Goal: Task Accomplishment & Management: Use online tool/utility

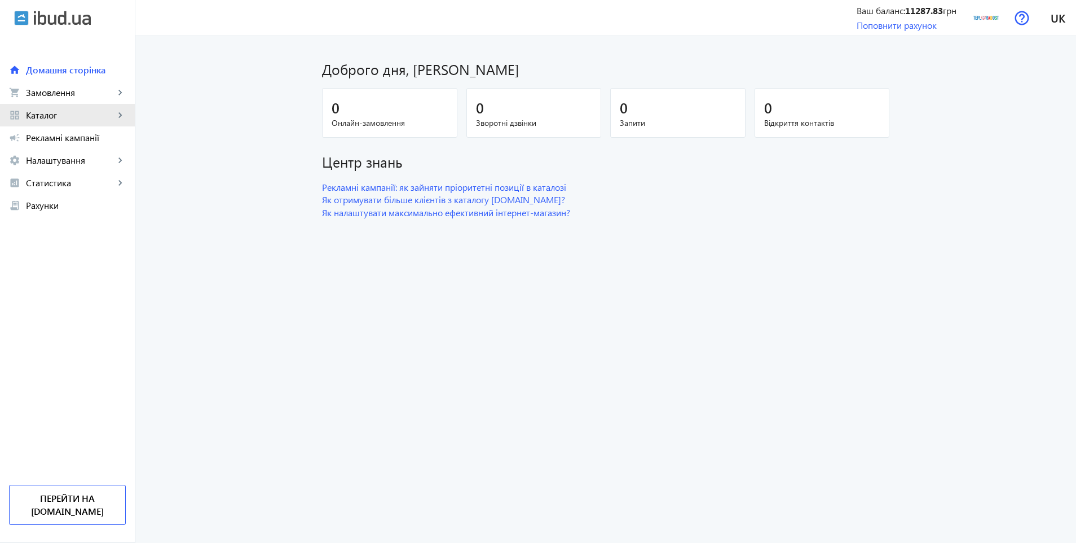
click at [57, 113] on span "Каталог" at bounding box center [70, 114] width 89 height 11
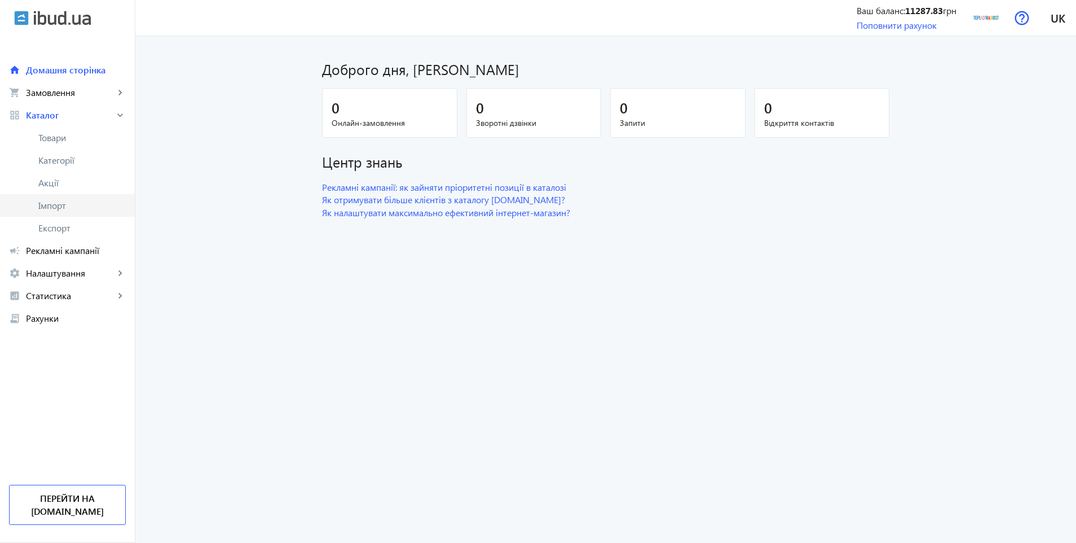
click at [62, 204] on span "Імпорт" at bounding box center [81, 205] width 87 height 11
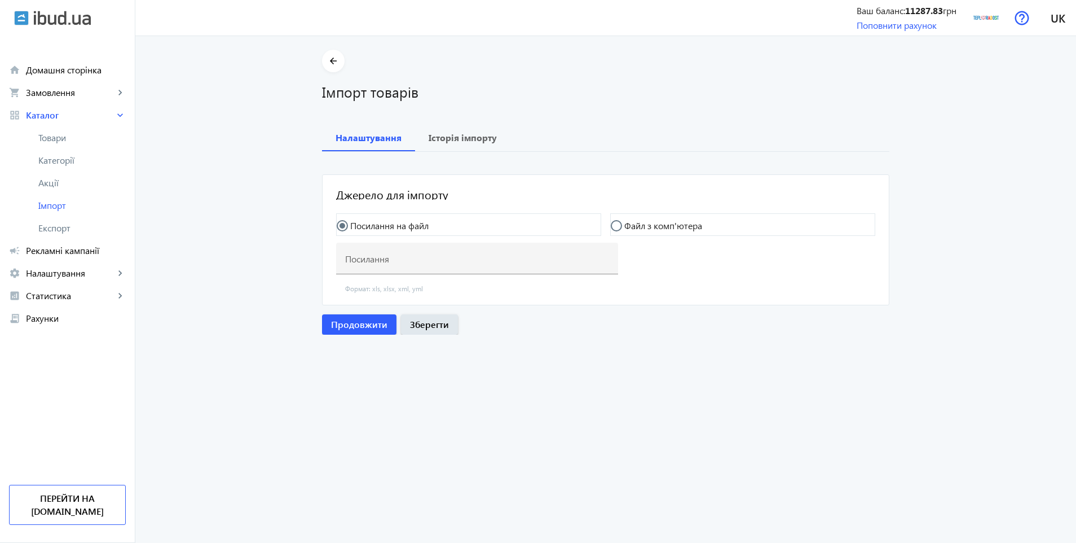
type input "[URL][DOMAIN_NAME]"
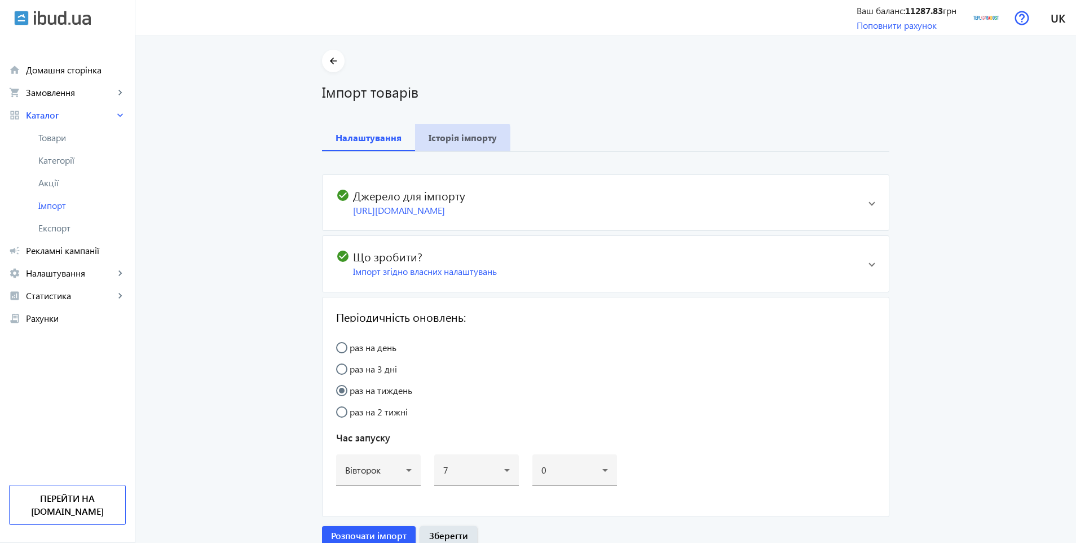
click at [440, 140] on b "Історія імпорту" at bounding box center [463, 137] width 68 height 9
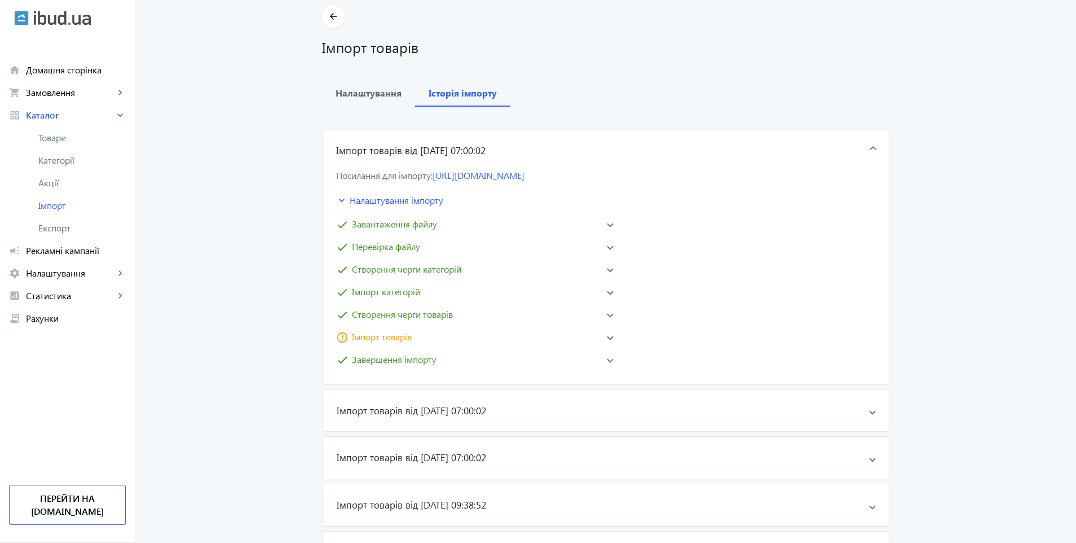
scroll to position [68, 0]
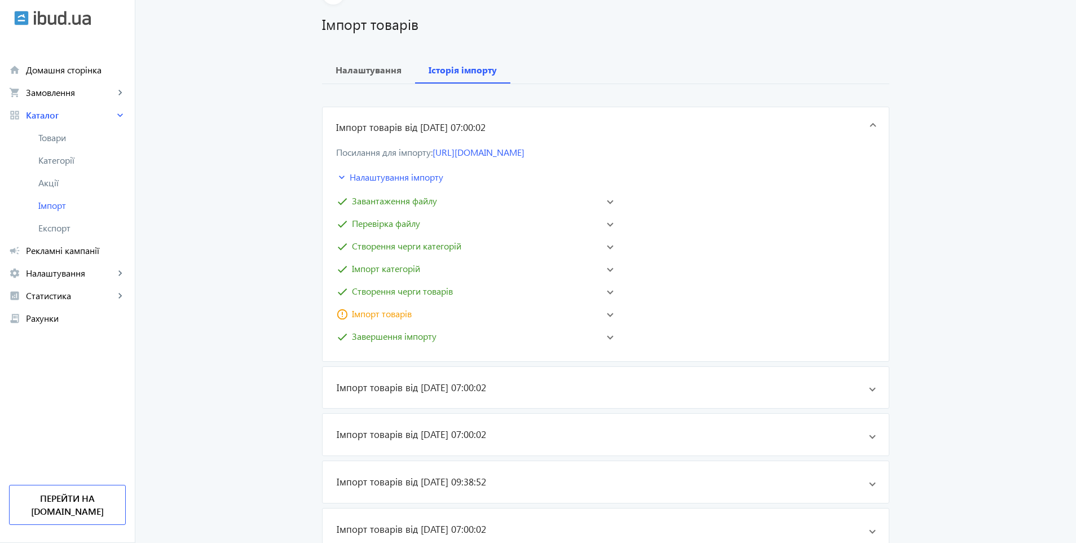
click at [396, 180] on mat-panel-title "keyboard_arrow_down Налаштування імпорту" at bounding box center [429, 177] width 186 height 14
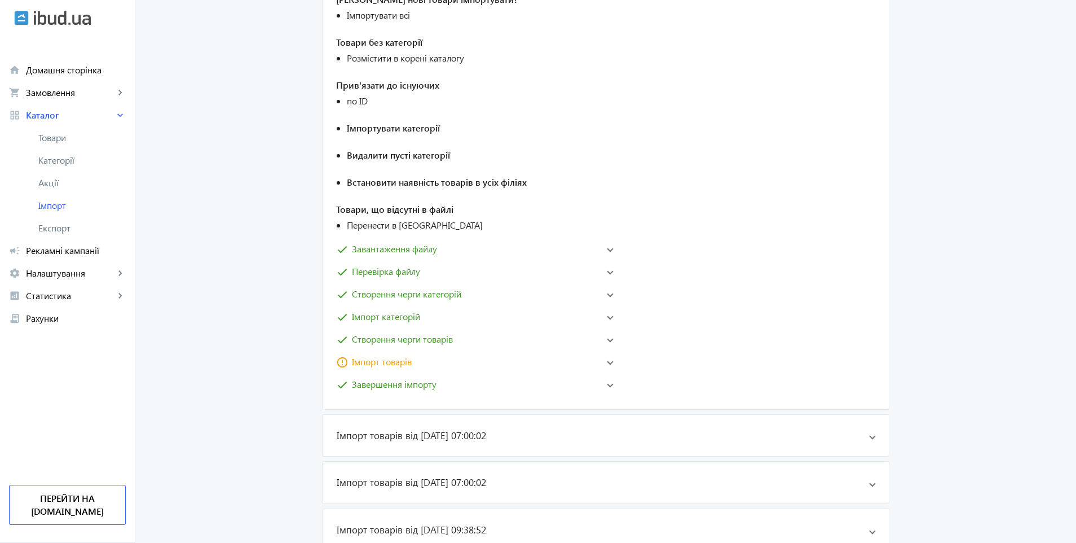
scroll to position [406, 0]
drag, startPoint x: 347, startPoint y: 226, endPoint x: 424, endPoint y: 224, distance: 76.7
click at [424, 224] on li "Перенести в кошик" at bounding box center [437, 225] width 180 height 14
copy li "Перенести в кошик"
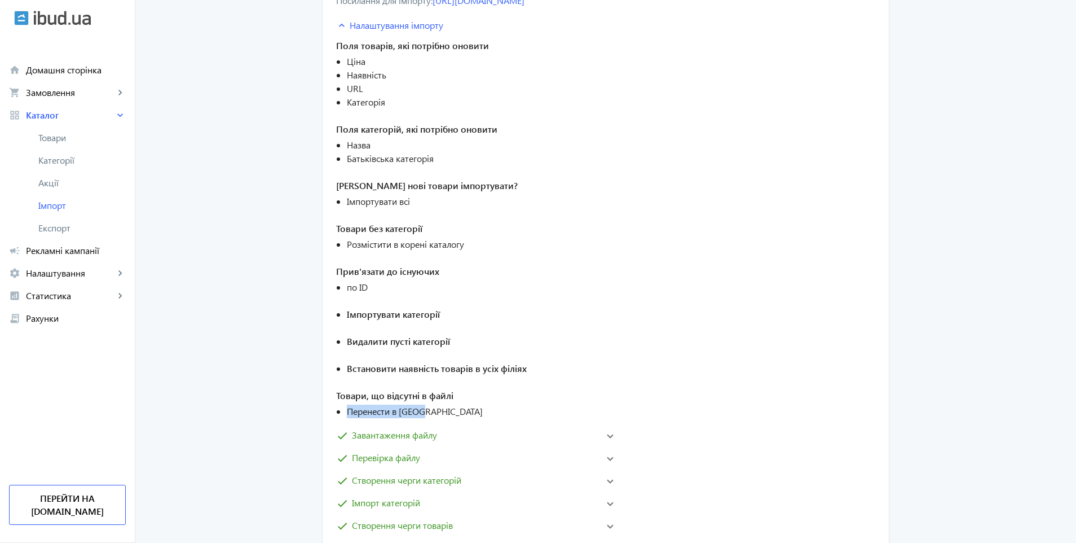
scroll to position [271, 0]
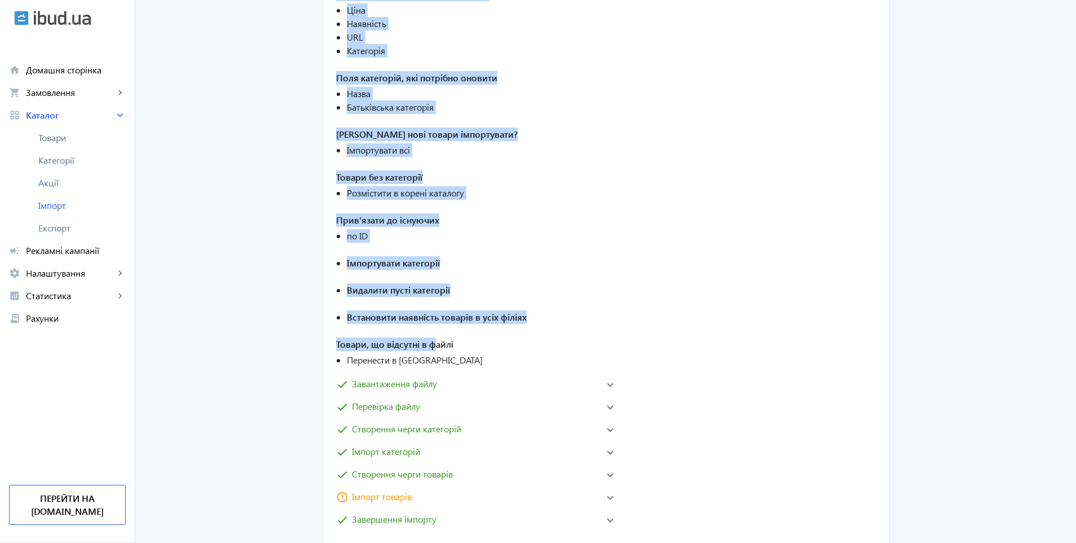
drag, startPoint x: 332, startPoint y: 218, endPoint x: 430, endPoint y: 338, distance: 155.1
click at [430, 338] on div "Посилання для імпорту: https://teploradost.com.ua/storage/feed/hotline.xml keyb…" at bounding box center [606, 244] width 566 height 599
click at [491, 313] on span "Встановити наявність товарів в усіх філіях" at bounding box center [437, 317] width 180 height 14
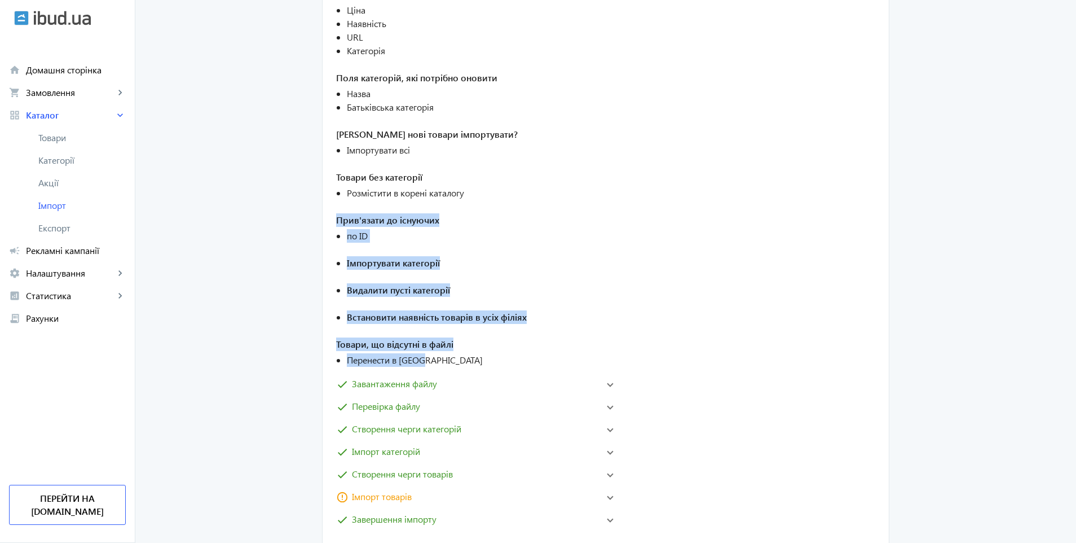
drag, startPoint x: 427, startPoint y: 360, endPoint x: 334, endPoint y: 219, distance: 168.2
click at [336, 219] on price-import-settings "Поля товарів, які потрібно оновити Ціна Наявність URL Категорія Поля категорій,…" at bounding box center [431, 174] width 191 height 386
copy price-import-settings "Прив'язати до існуючих по ID Імпортувати категорії Видалити пусті категорії Вст…"
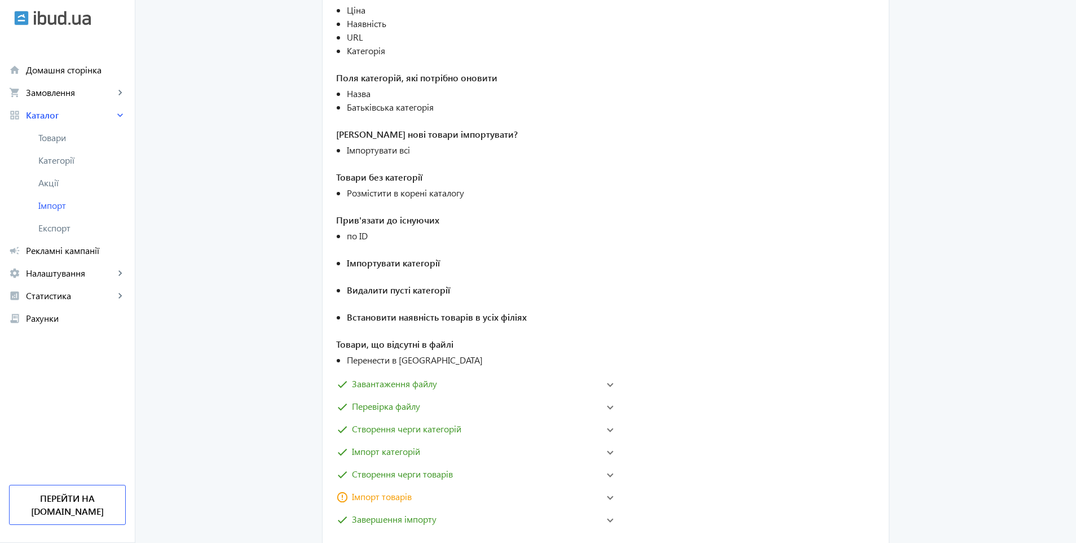
click at [647, 199] on div "Посилання для імпорту: https://teploradost.com.ua/storage/feed/hotline.xml keyb…" at bounding box center [605, 156] width 539 height 423
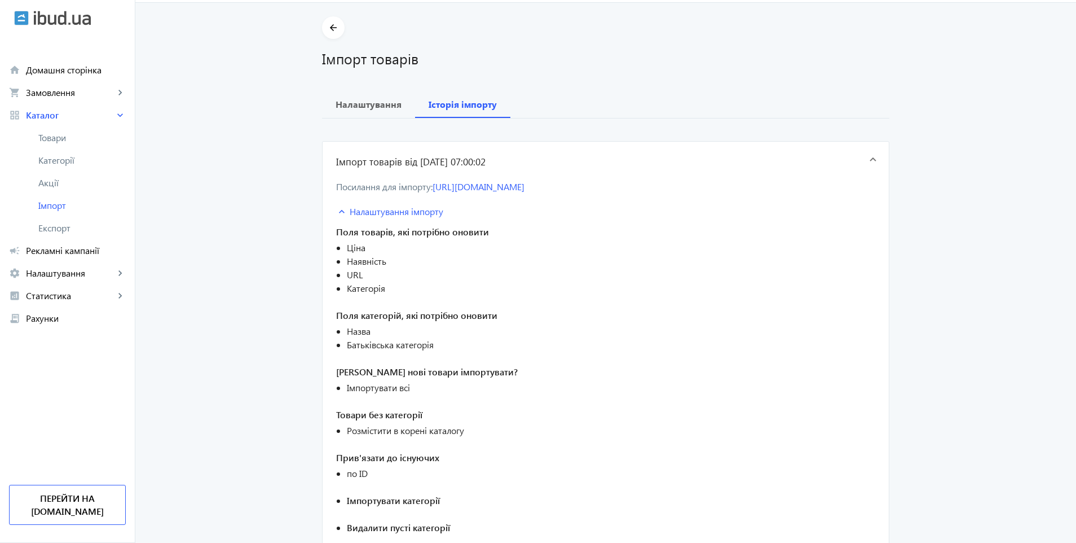
scroll to position [0, 0]
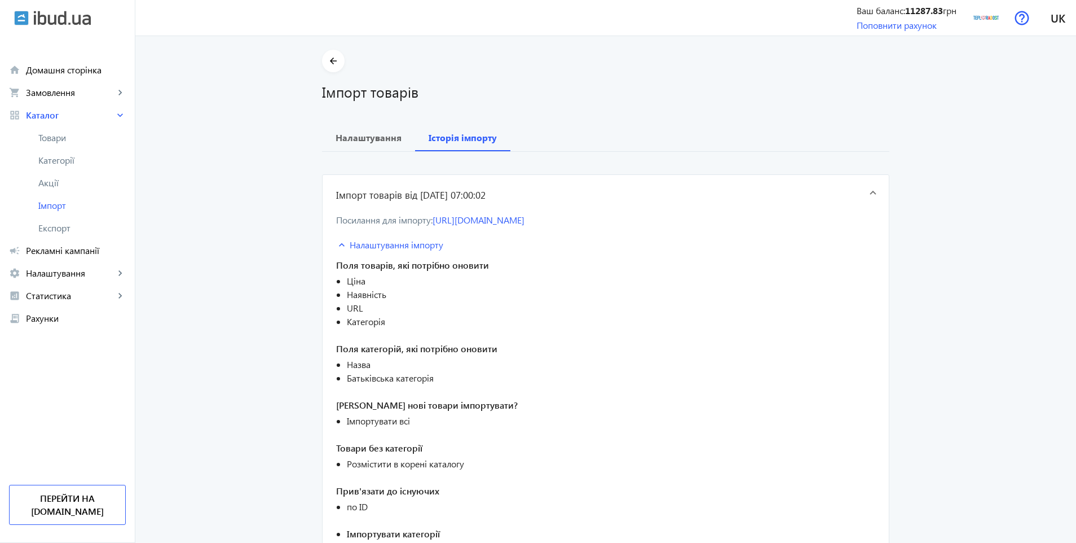
click at [858, 194] on mat-panel-title "Імпорт товарів від 02.09.2025 07:00:02" at bounding box center [602, 195] width 532 height 14
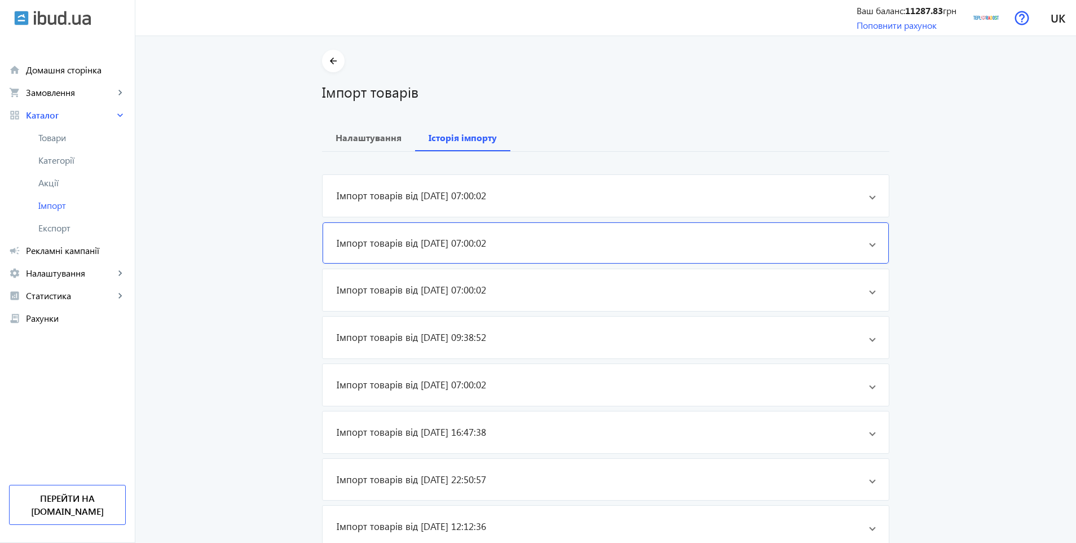
click at [518, 249] on mat-panel-title "Імпорт товарів від 26.08.2025 07:00:02" at bounding box center [602, 243] width 531 height 14
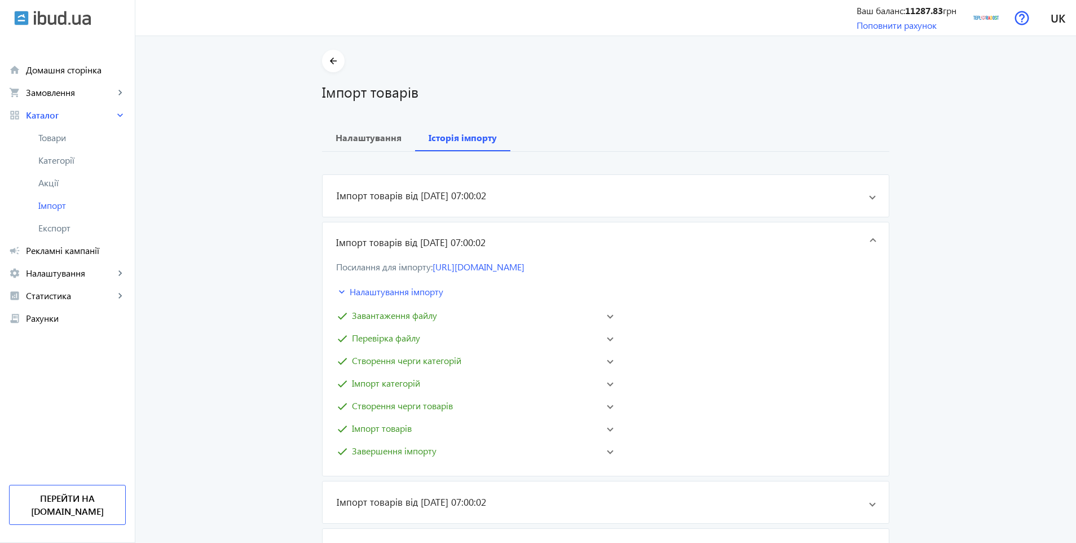
click at [518, 249] on mat-expansion-panel-header "Імпорт товарів від 26.08.2025 07:00:02" at bounding box center [606, 242] width 566 height 41
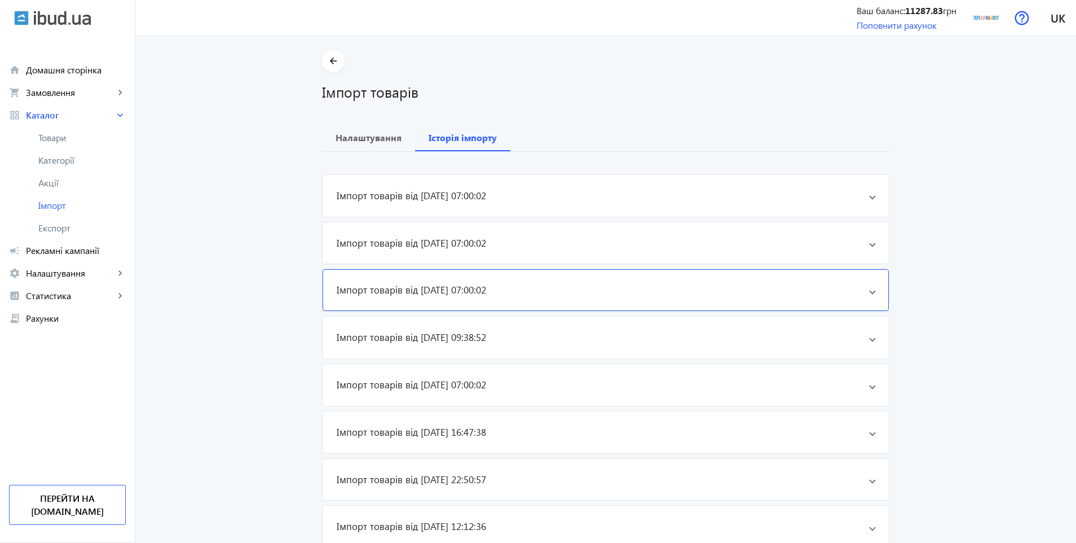
click at [543, 289] on mat-panel-title "Імпорт товарів від 19.08.2025 07:00:02" at bounding box center [602, 290] width 531 height 14
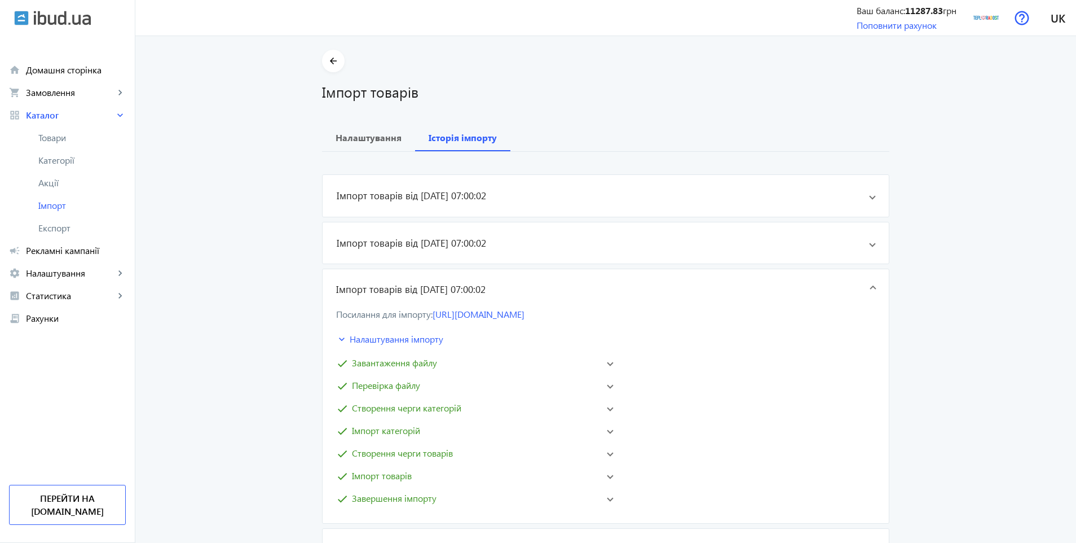
click at [543, 289] on mat-panel-title "Імпорт товарів від 19.08.2025 07:00:02" at bounding box center [602, 290] width 532 height 14
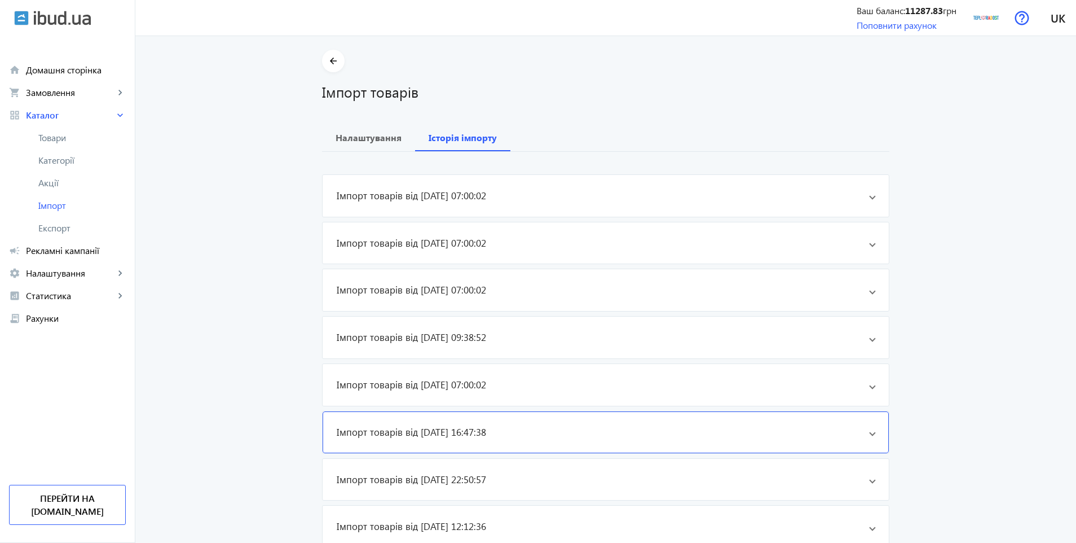
click at [526, 435] on mat-panel-title "Імпорт товарів від 10.08.2025 16:47:38" at bounding box center [602, 432] width 531 height 14
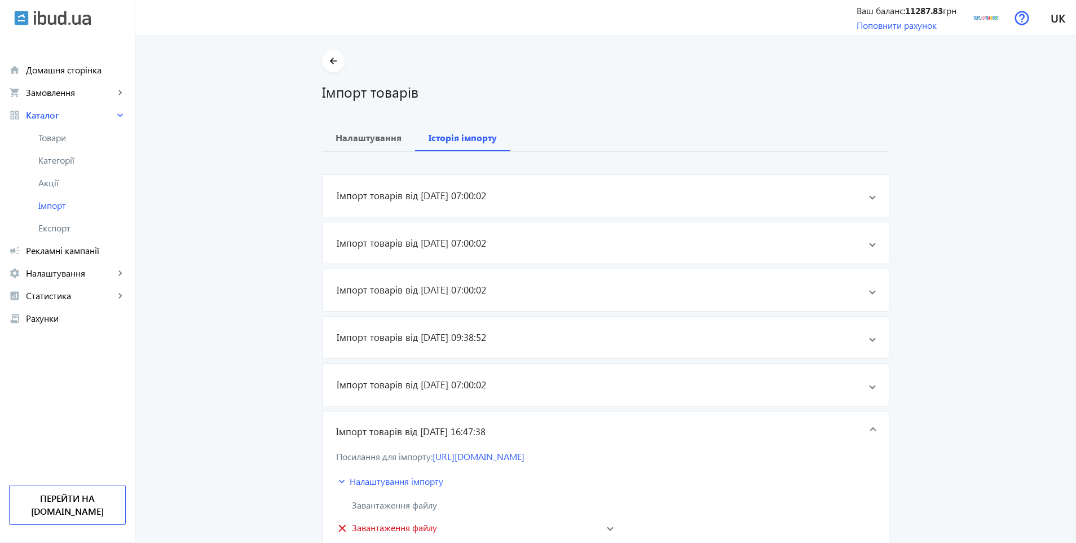
click at [526, 435] on mat-panel-title "Імпорт товарів від 10.08.2025 16:47:38" at bounding box center [602, 432] width 532 height 14
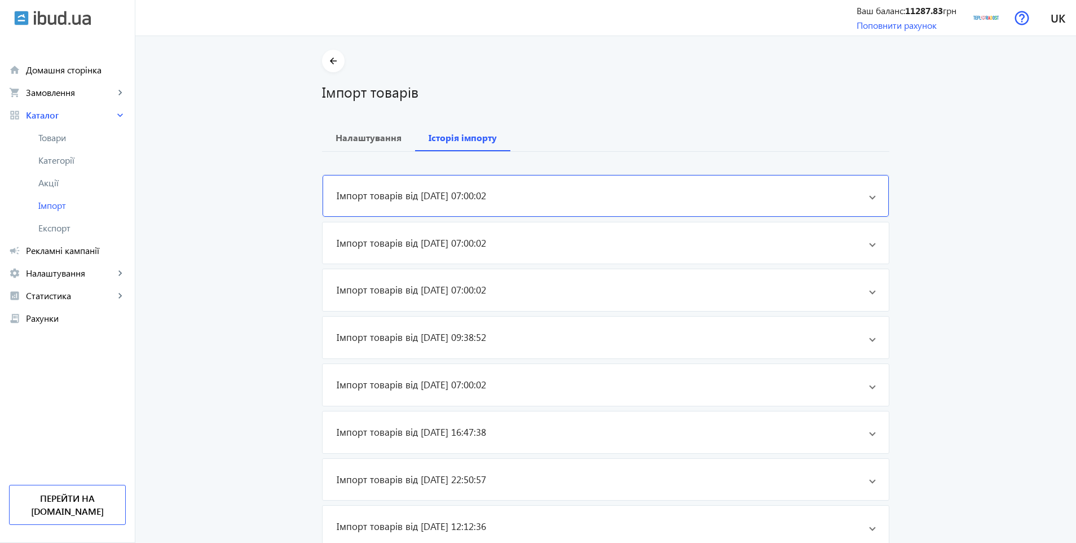
click at [484, 196] on h3 "Імпорт товарів від 02.09.2025 07:00:02" at bounding box center [411, 196] width 149 height 14
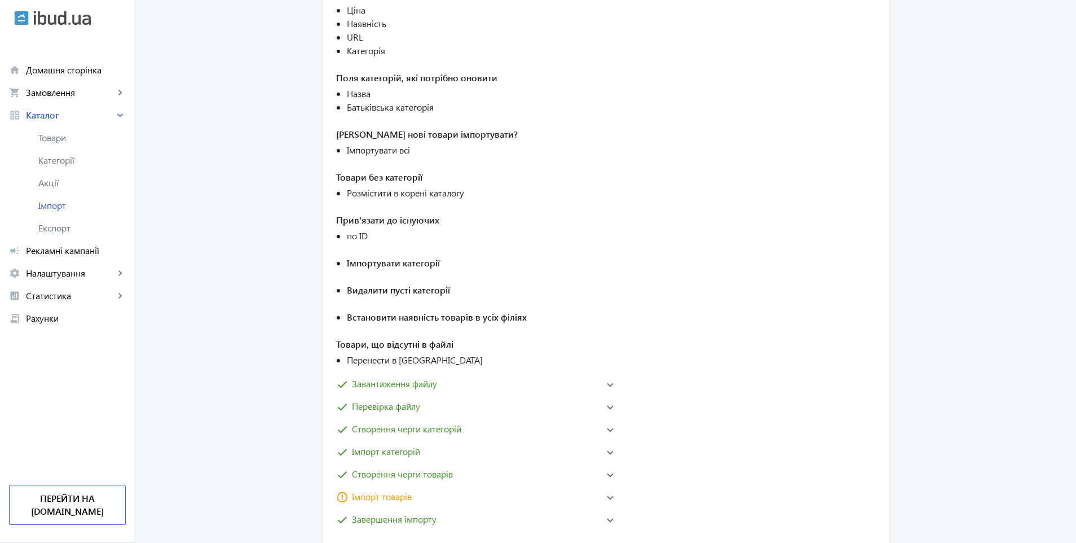
scroll to position [541, 0]
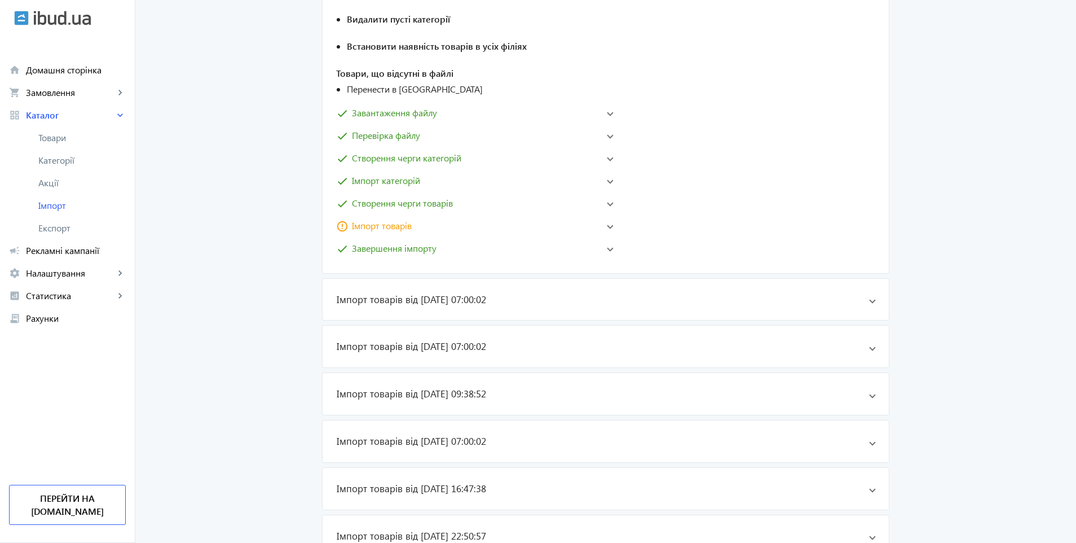
click at [402, 228] on span "Імпорт товарів" at bounding box center [382, 226] width 60 height 14
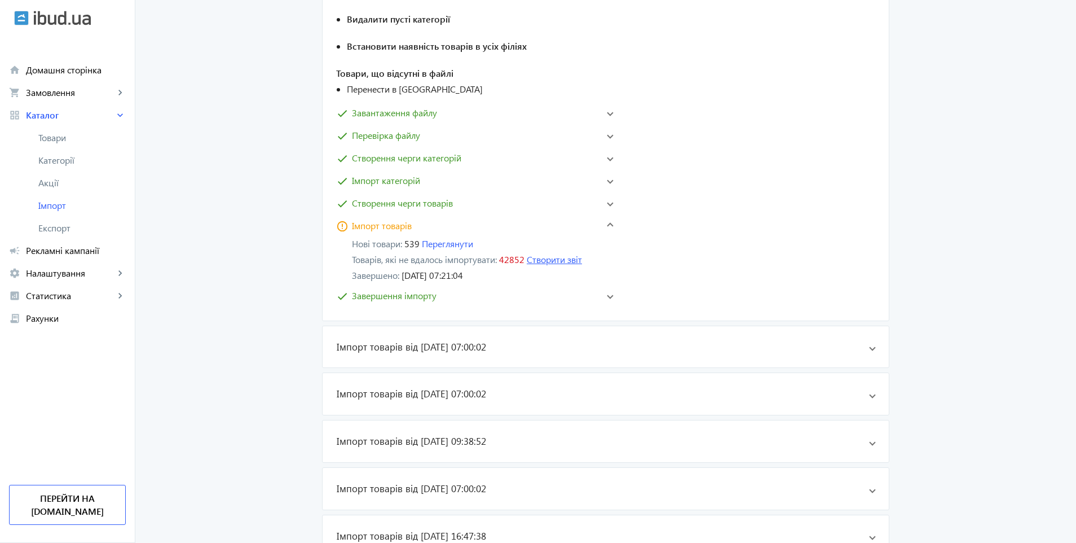
click at [559, 260] on button "Створити звіт" at bounding box center [554, 259] width 55 height 10
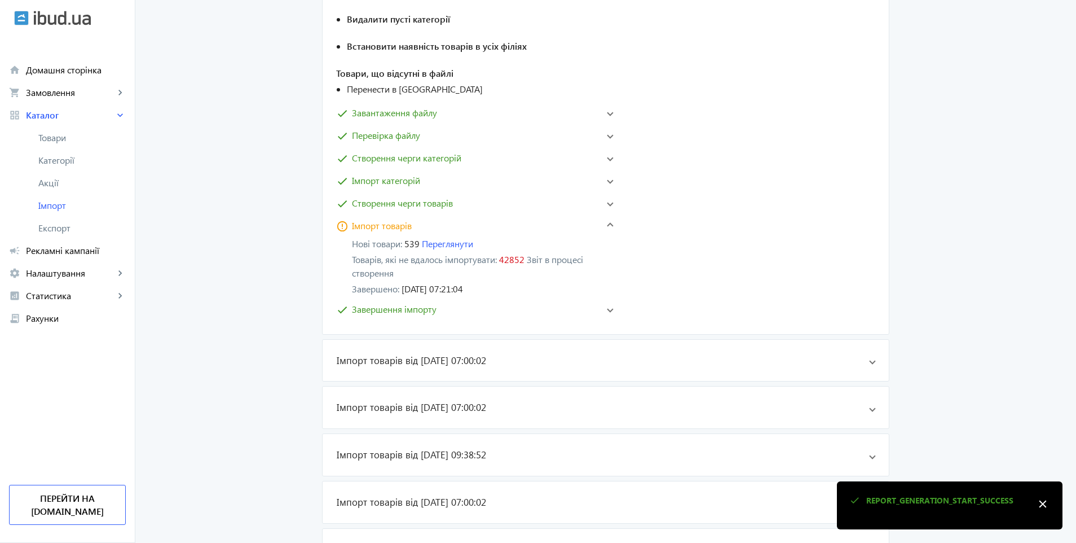
click at [933, 252] on main "arrow_back Імпорт товарів Налаштування Історія імпорту Імпорт товарів від 02.09…" at bounding box center [605, 136] width 941 height 1256
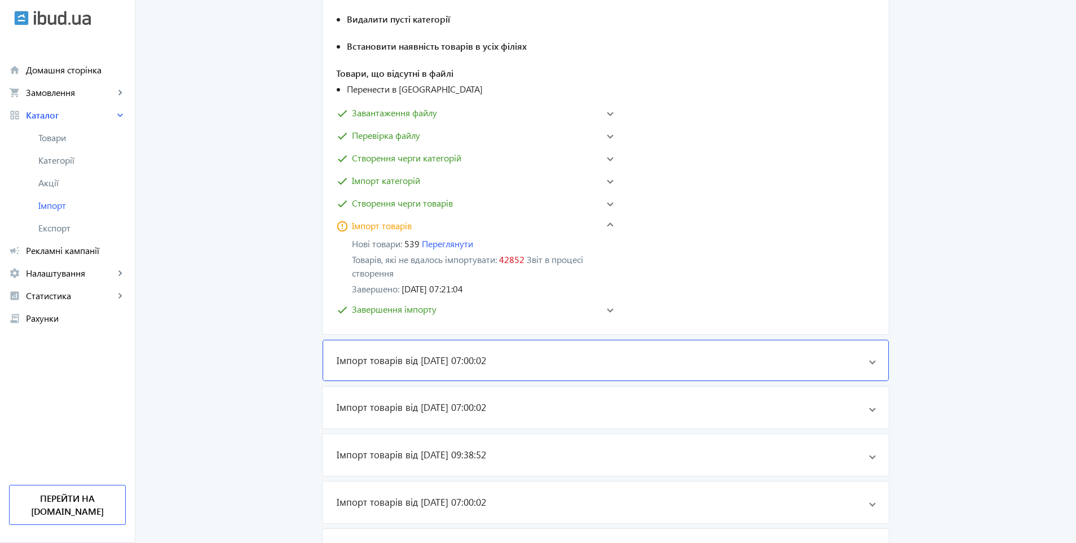
click at [506, 355] on mat-panel-title "Імпорт товарів від 26.08.2025 07:00:02" at bounding box center [602, 361] width 531 height 14
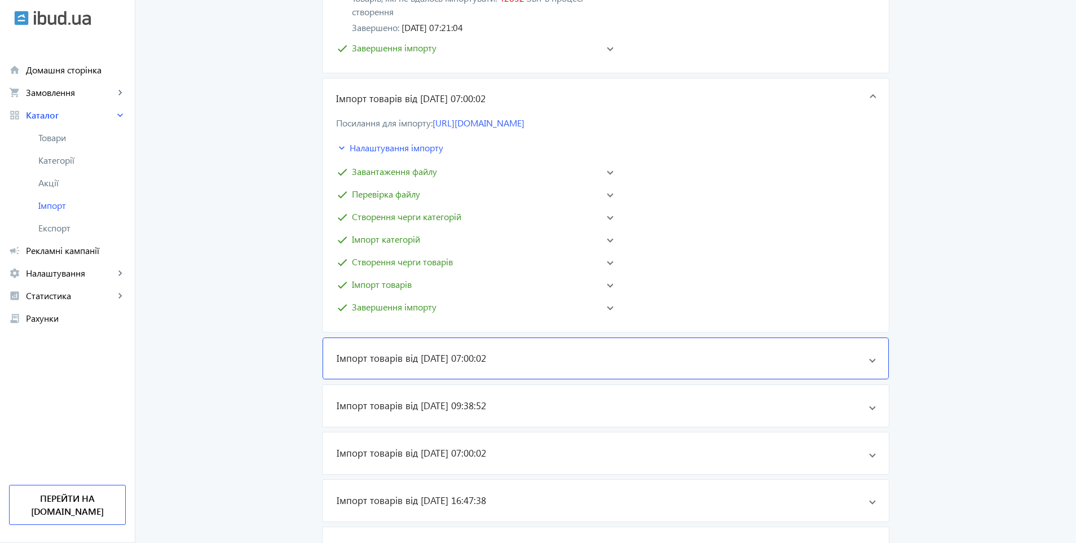
scroll to position [812, 0]
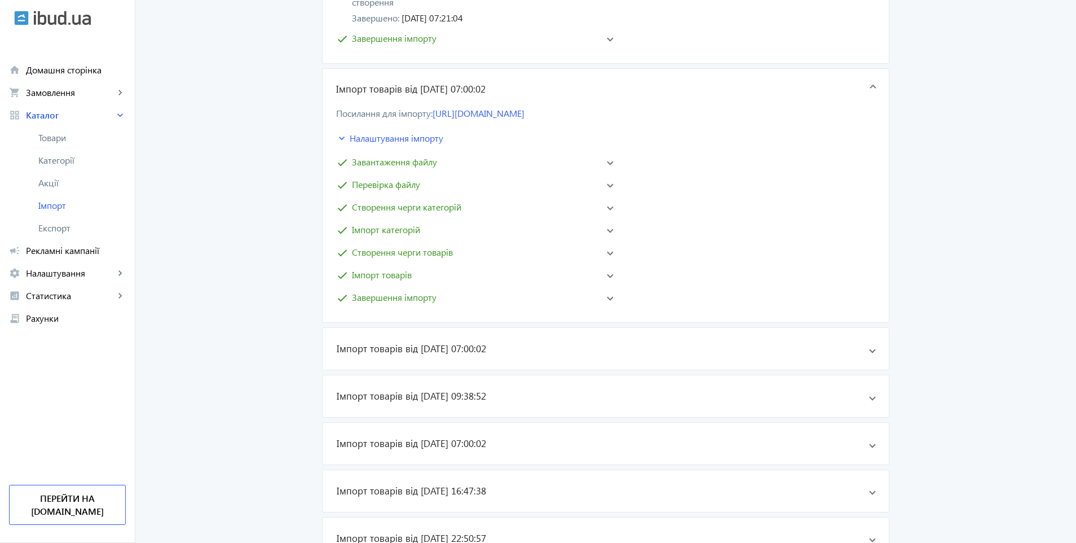
click at [422, 275] on mat-panel-title "check Імпорт товарів" at bounding box center [467, 275] width 262 height 14
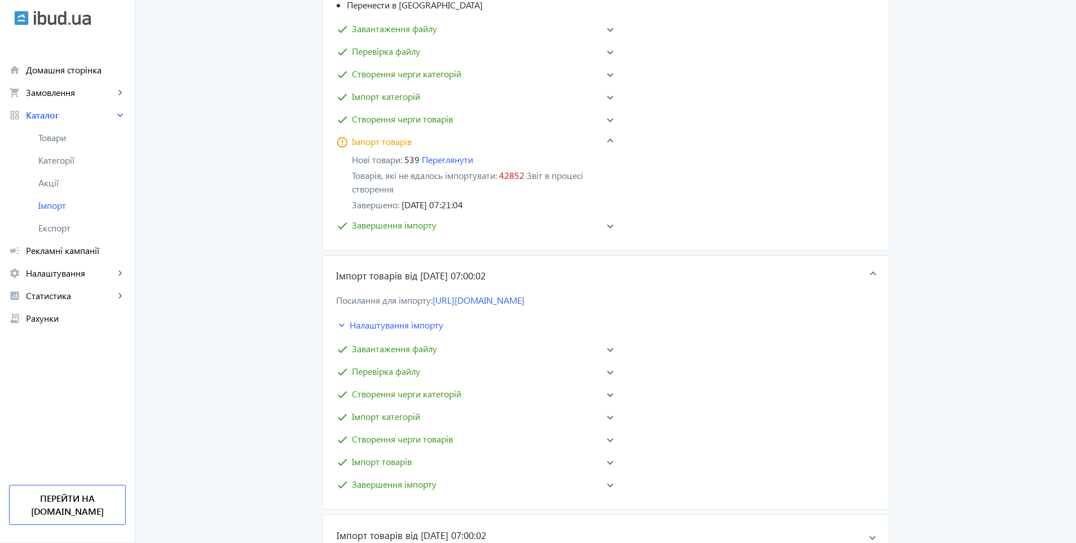
scroll to position [541, 0]
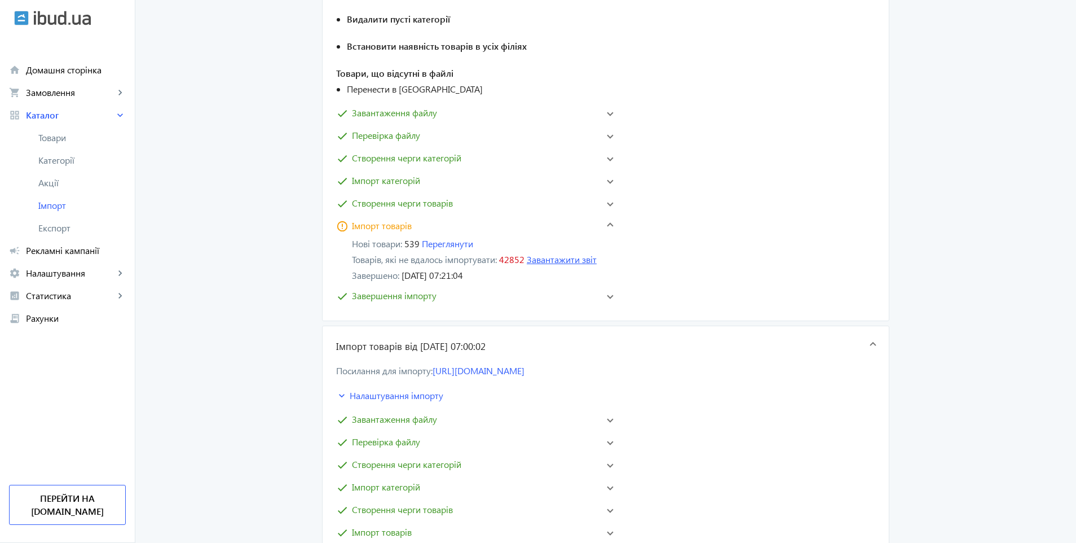
click at [580, 260] on link "Завантажити звіт" at bounding box center [562, 259] width 70 height 12
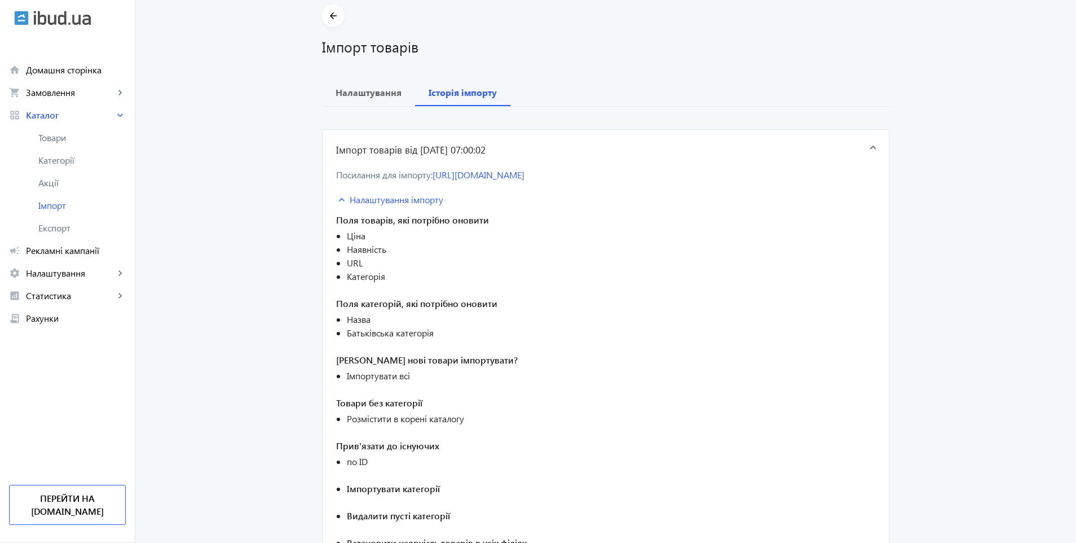
scroll to position [0, 0]
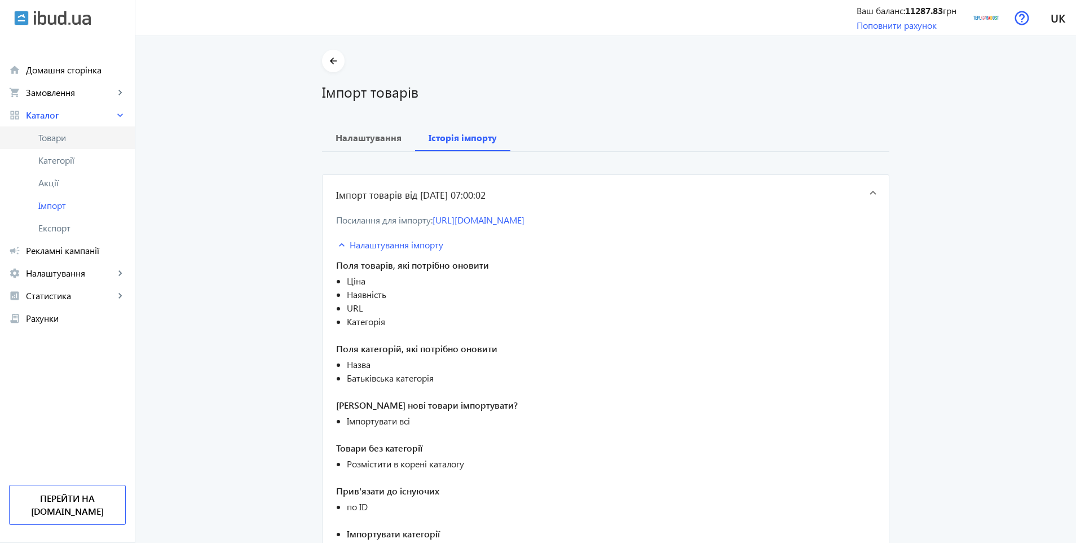
click at [55, 139] on span "Товари" at bounding box center [81, 137] width 87 height 11
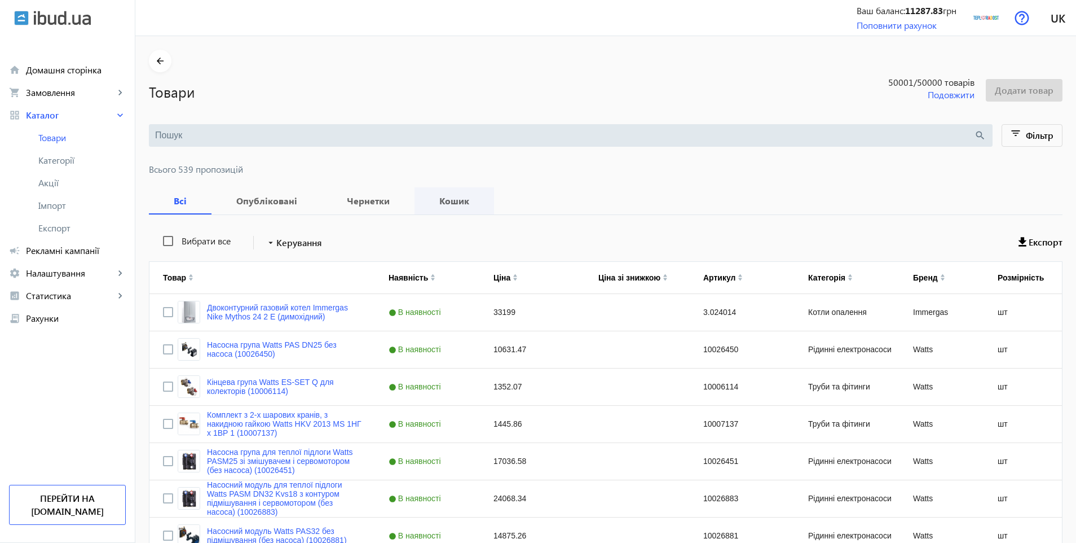
click at [434, 204] on b "Кошик" at bounding box center [454, 200] width 52 height 9
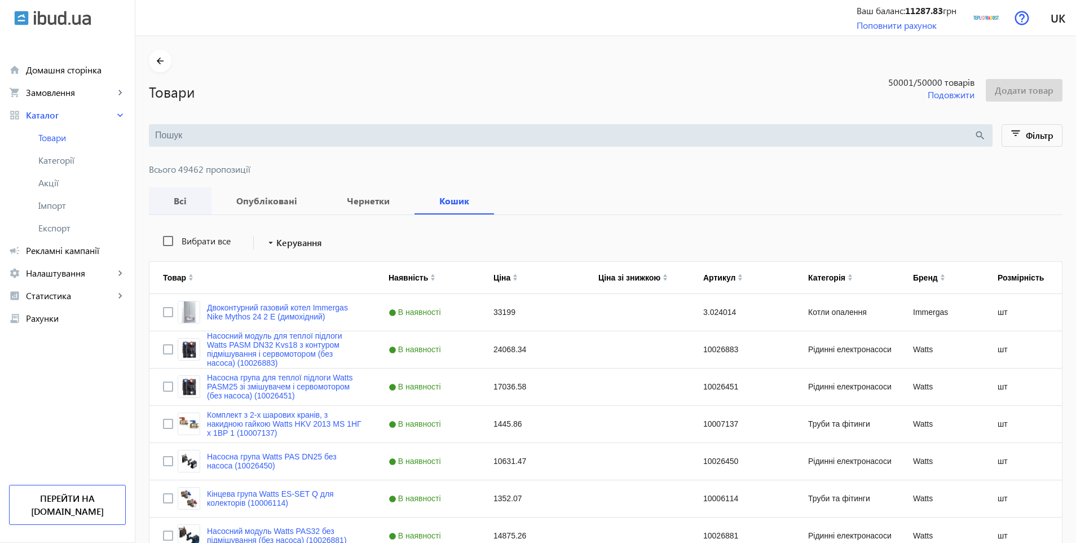
click at [168, 200] on b "Всі" at bounding box center [180, 200] width 36 height 9
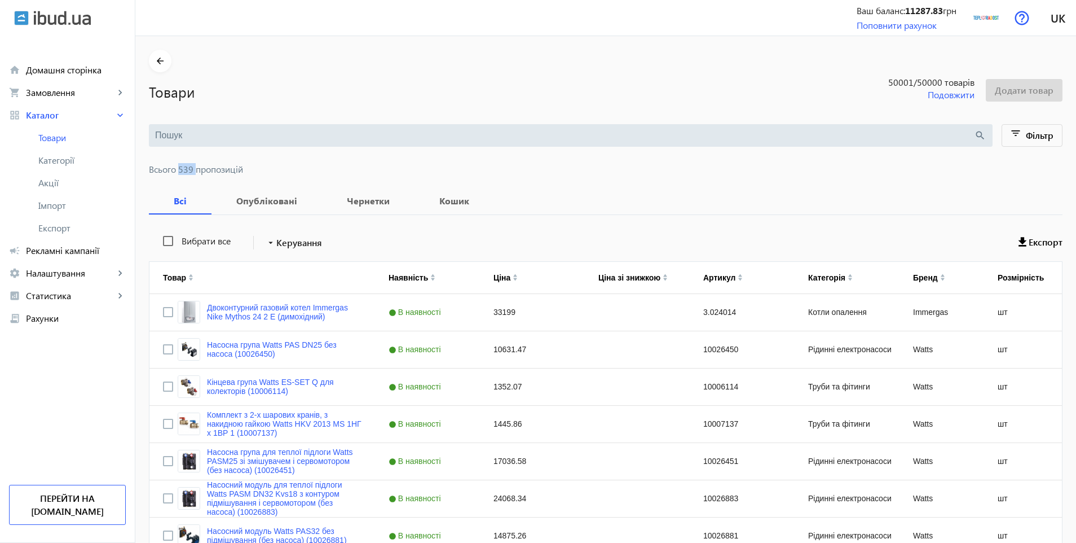
drag, startPoint x: 172, startPoint y: 169, endPoint x: 188, endPoint y: 170, distance: 16.4
click at [188, 170] on span "Всього 539 пропозицій" at bounding box center [606, 169] width 914 height 9
copy span "539"
click at [441, 204] on b "Кошик" at bounding box center [454, 200] width 52 height 9
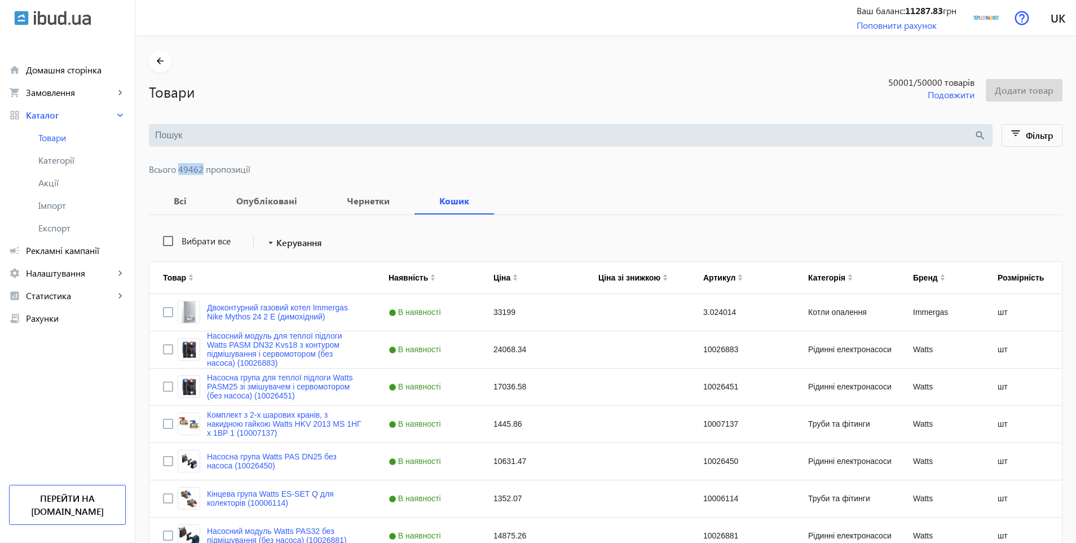
drag, startPoint x: 173, startPoint y: 169, endPoint x: 195, endPoint y: 164, distance: 23.3
click at [195, 165] on span "Всього 49462 пропозиції" at bounding box center [606, 169] width 914 height 9
copy span "49462"
click at [602, 87] on h1 "Товари" at bounding box center [489, 92] width 681 height 20
click at [59, 160] on span "Категорії" at bounding box center [81, 160] width 87 height 11
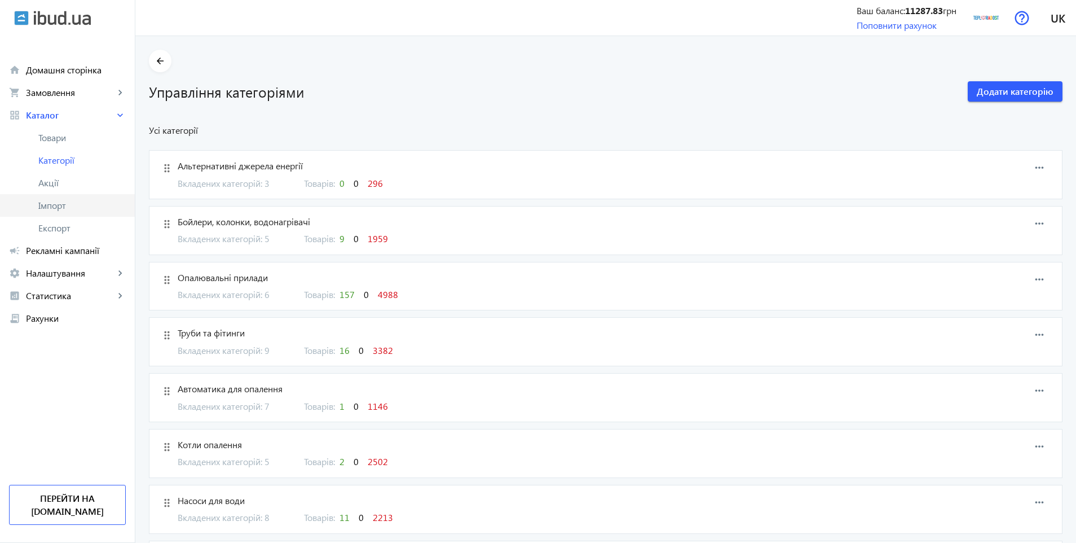
click at [60, 207] on span "Імпорт" at bounding box center [81, 205] width 87 height 11
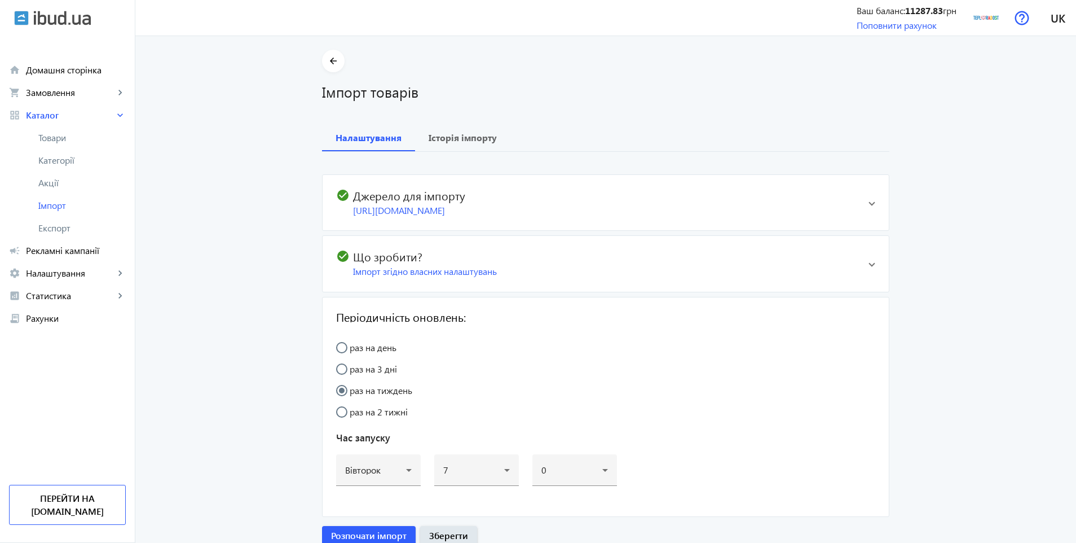
click at [545, 214] on div "https://teploradost.com.ua/storage/feed/hotline.xml" at bounding box center [606, 210] width 506 height 12
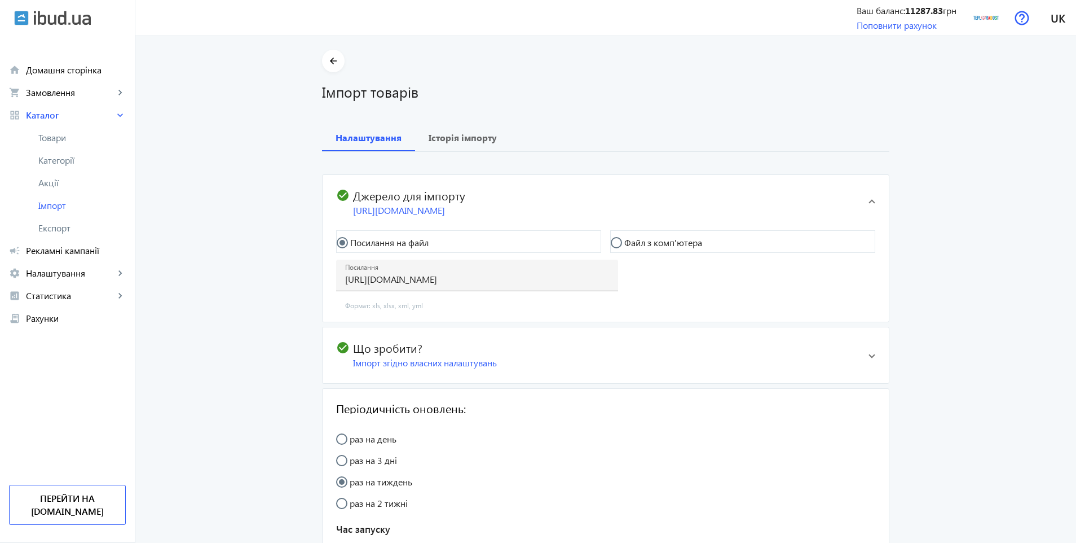
click at [540, 189] on h2 "check_circle Джерело для імпорту" at bounding box center [597, 195] width 523 height 14
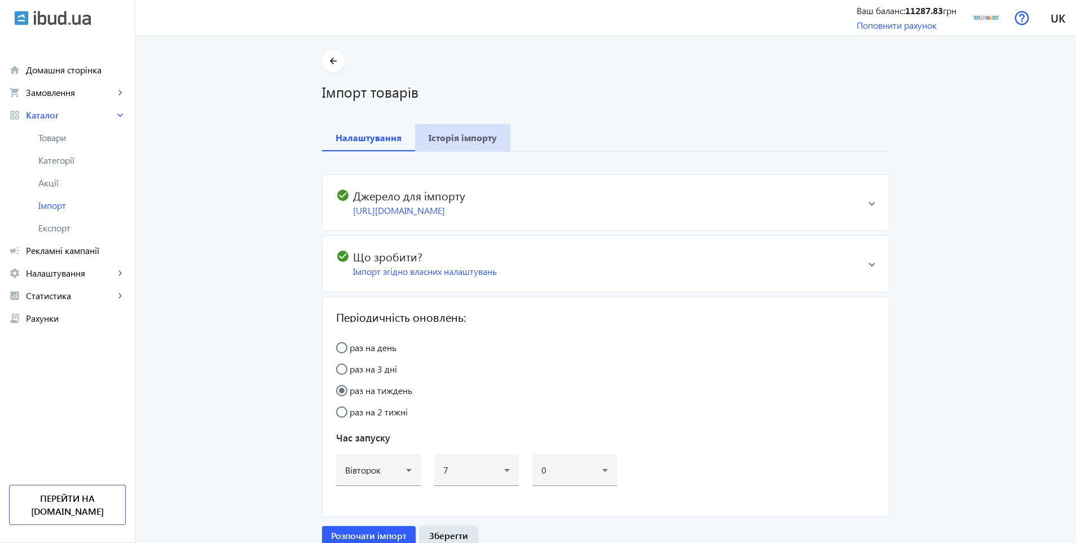
click at [459, 138] on b "Історія імпорту" at bounding box center [463, 137] width 68 height 9
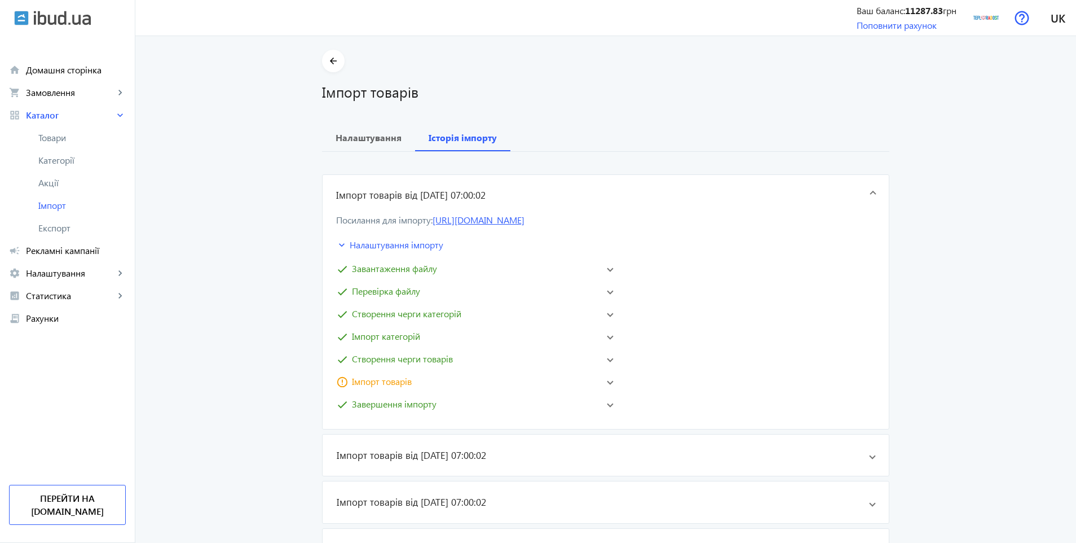
click at [525, 224] on link "https://teploradost.com.ua/storage/feed/hotline.xml" at bounding box center [479, 220] width 92 height 12
click at [531, 85] on h1 "Імпорт товарів" at bounding box center [605, 92] width 567 height 20
